Goal: Navigation & Orientation: Find specific page/section

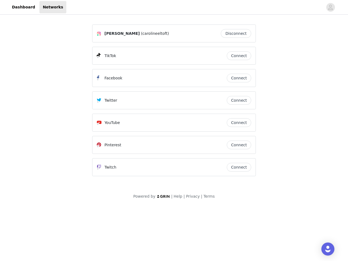
click at [174, 103] on div "Twitter" at bounding box center [162, 100] width 130 height 7
click at [174, 7] on div at bounding box center [194, 7] width 257 height 12
click at [331, 7] on icon "avatar" at bounding box center [330, 7] width 5 height 9
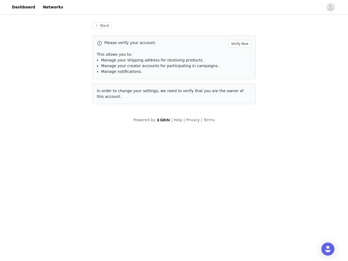
click at [237, 33] on div "Back Please verify your account. Verify Now This allows you to: Manage your shi…" at bounding box center [174, 63] width 177 height 95
click at [239, 56] on p "This allows you to:" at bounding box center [174, 55] width 154 height 6
click at [239, 78] on div "Please verify your account. Verify Now This allows you to: Manage your shipping…" at bounding box center [174, 57] width 164 height 44
click at [239, 100] on div "Back Please verify your account. Verify Now This allows you to: Manage your shi…" at bounding box center [174, 63] width 177 height 95
click at [239, 123] on div "Powered by | Help | Privacy | Terms" at bounding box center [174, 123] width 348 height 12
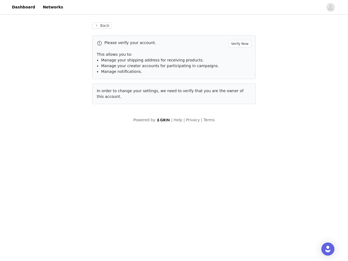
click at [239, 145] on body "Dashboard Networks Back Please verify your account. Verify Now This allows you …" at bounding box center [174, 130] width 348 height 261
